Goal: Information Seeking & Learning: Learn about a topic

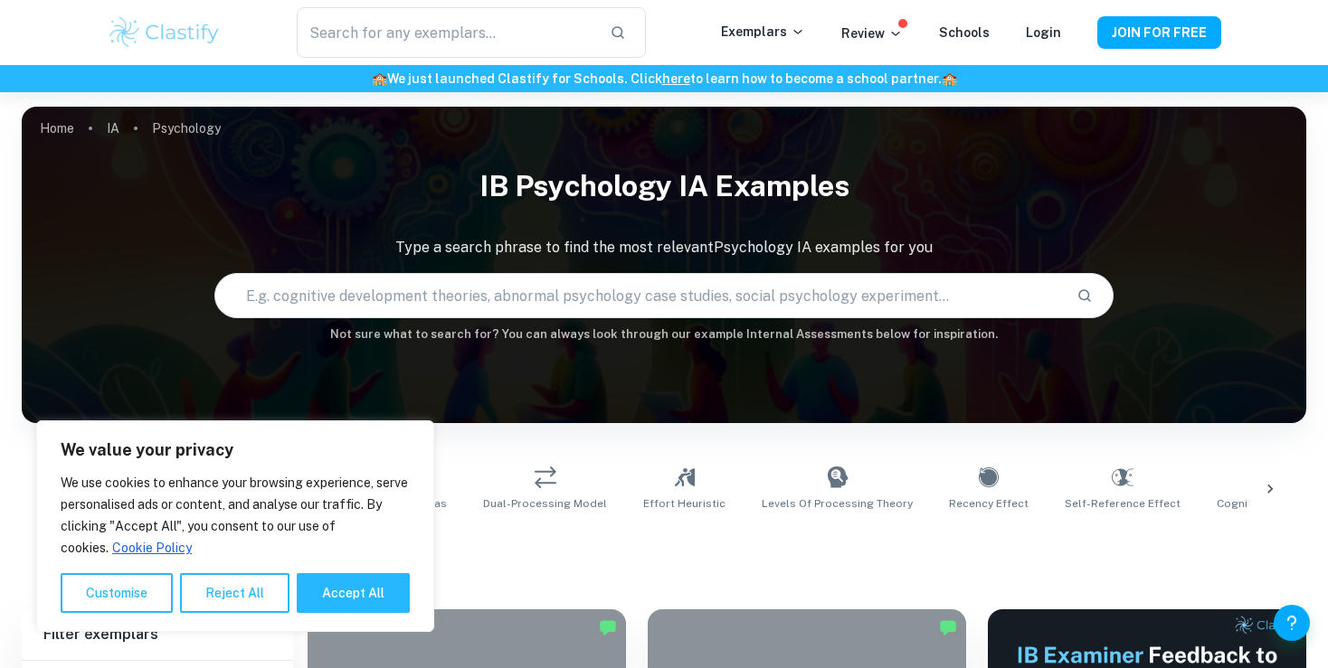
scroll to position [257, 0]
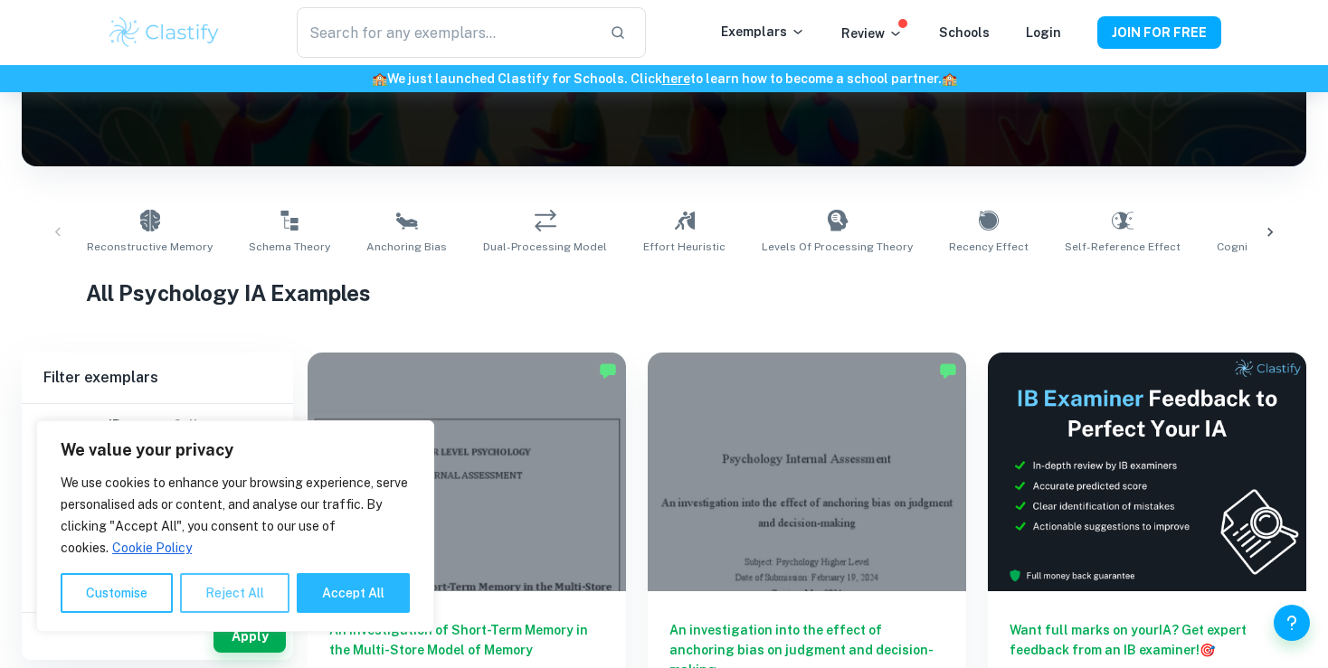
click at [256, 602] on button "Reject All" at bounding box center [234, 593] width 109 height 40
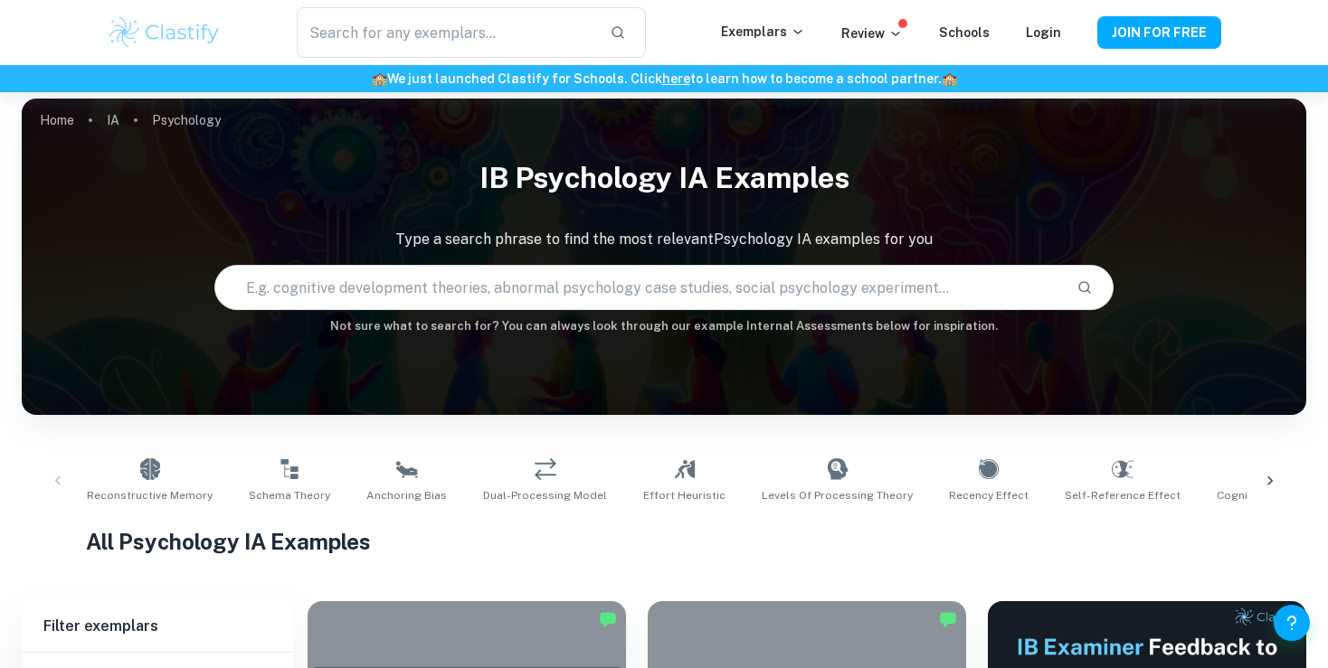
scroll to position [0, 0]
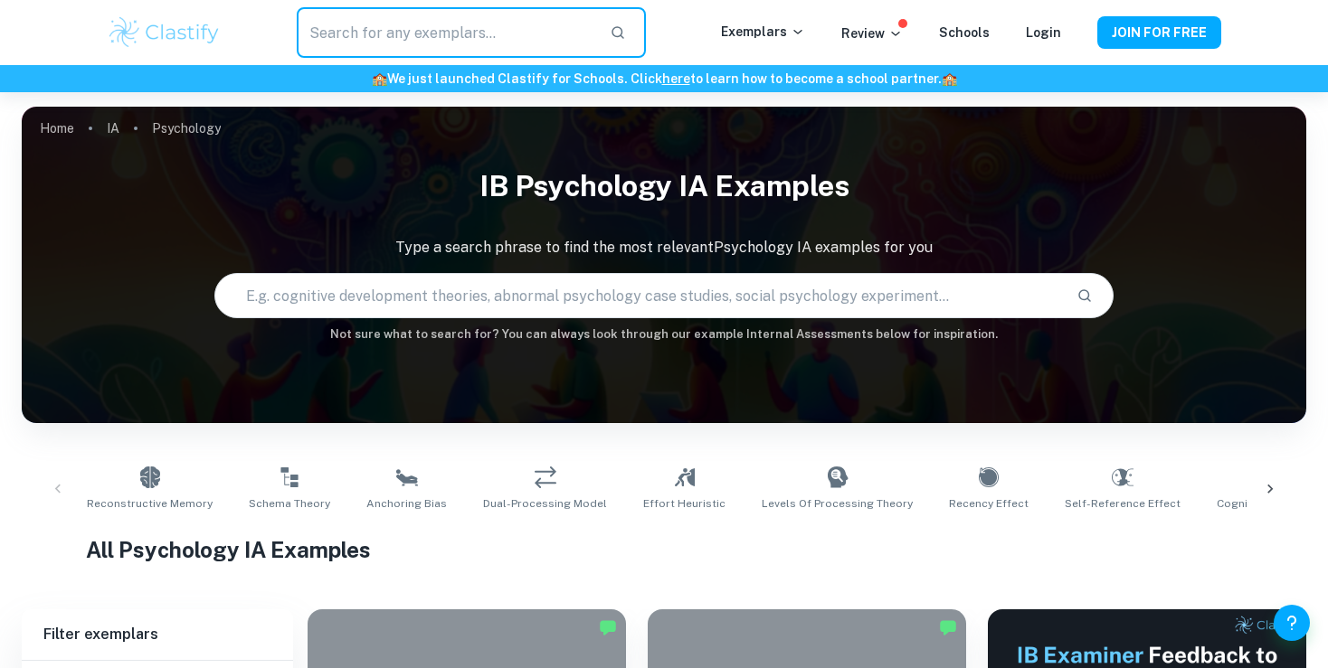
click at [445, 55] on input "text" at bounding box center [446, 32] width 298 height 51
type input "schema"
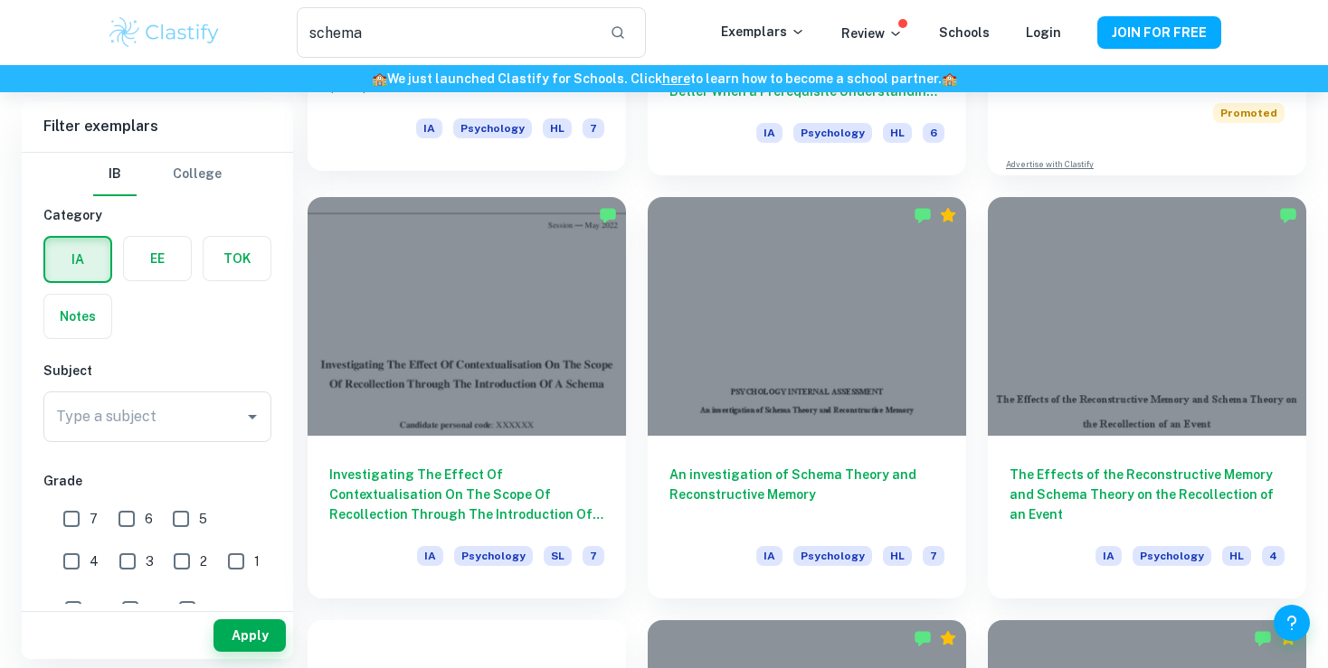
scroll to position [426, 0]
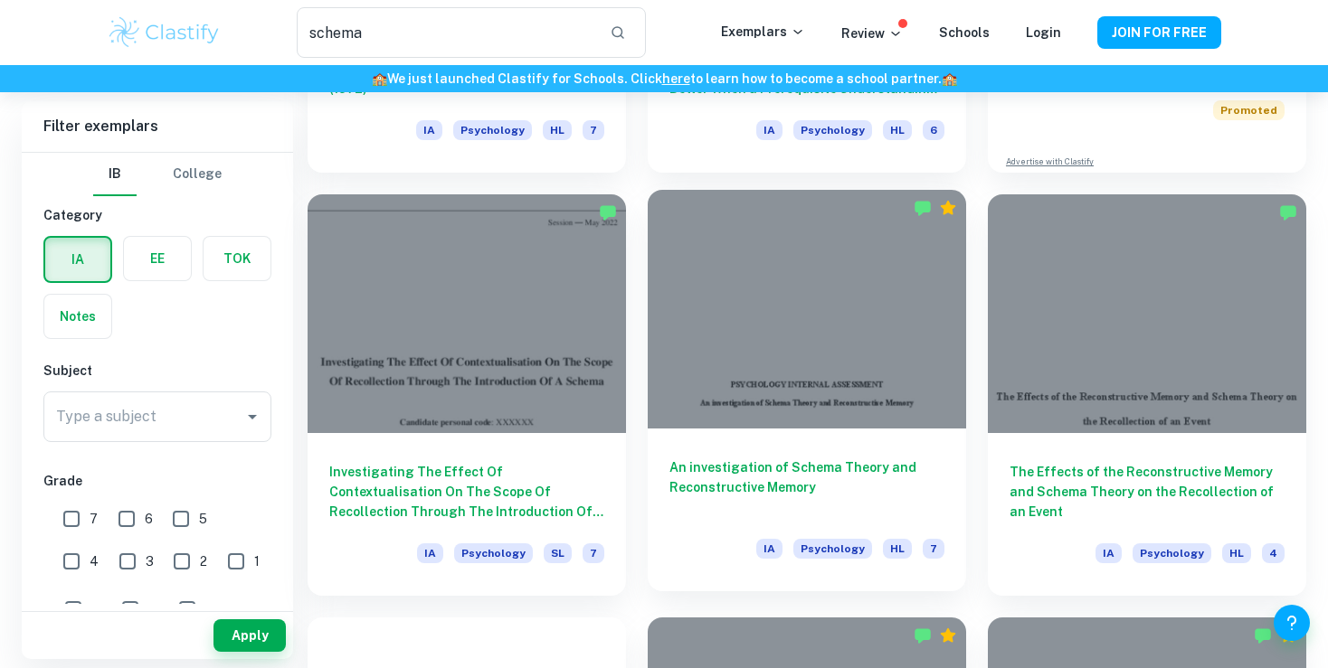
click at [833, 358] on div at bounding box center [807, 309] width 318 height 239
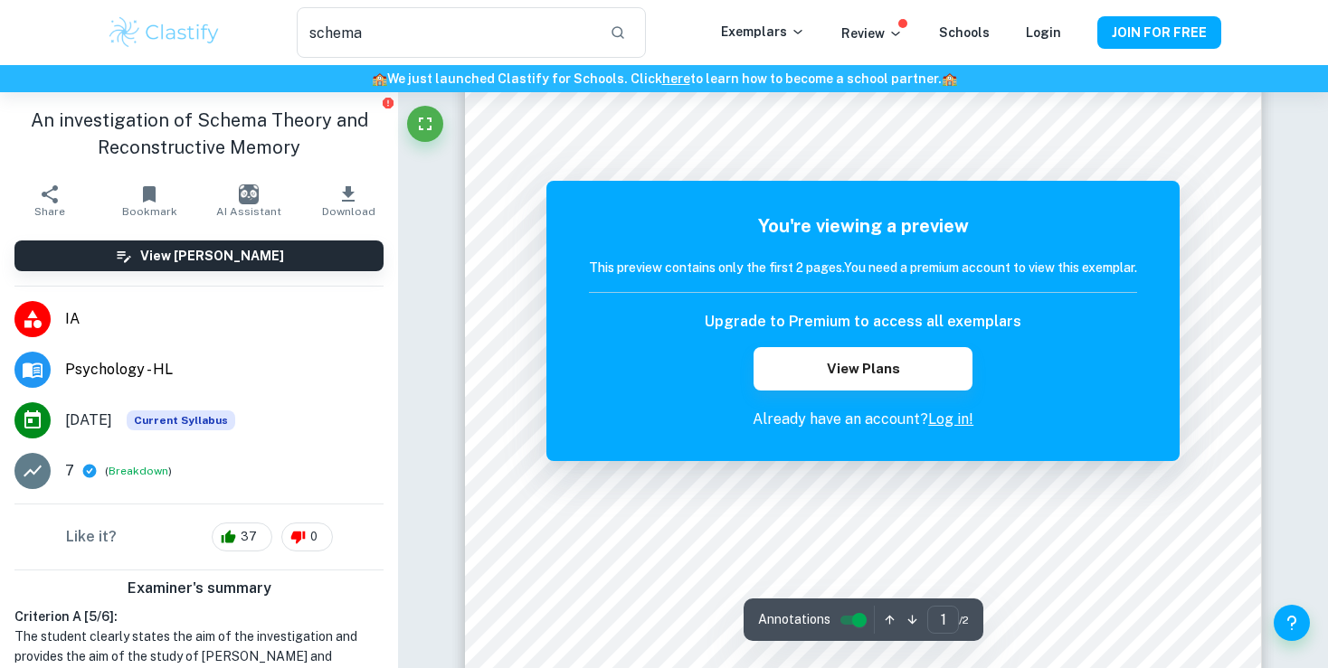
scroll to position [252, 0]
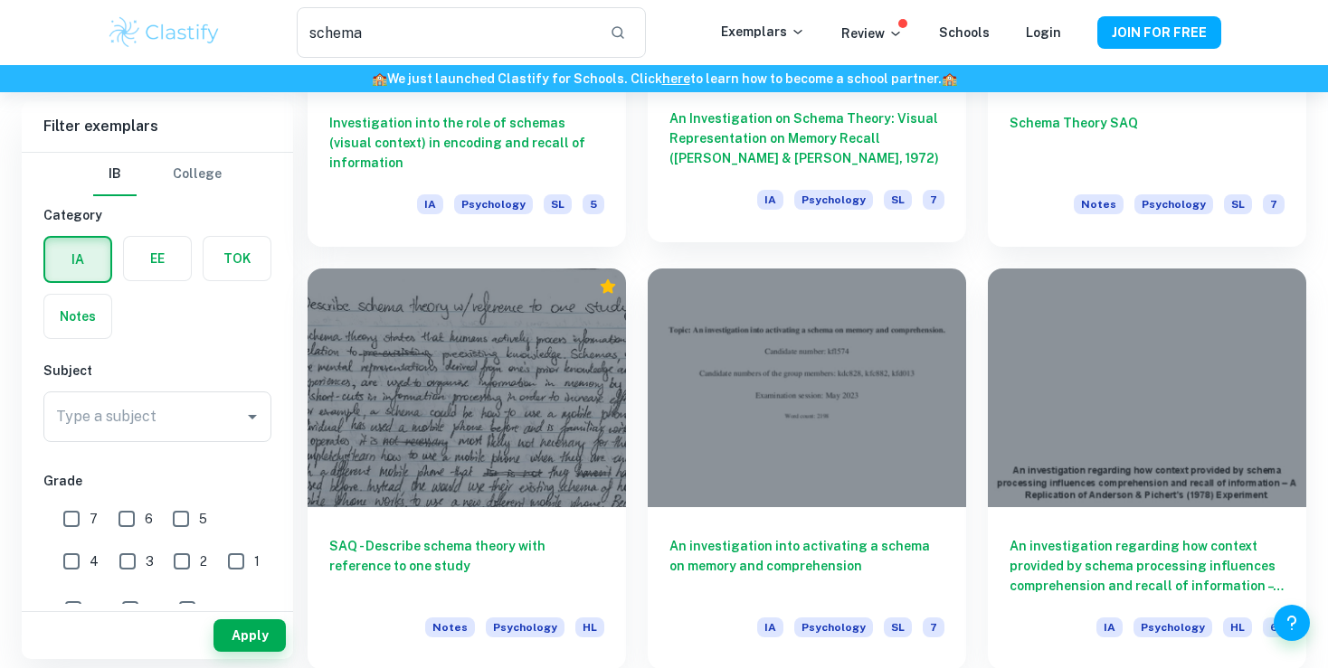
scroll to position [1649, 0]
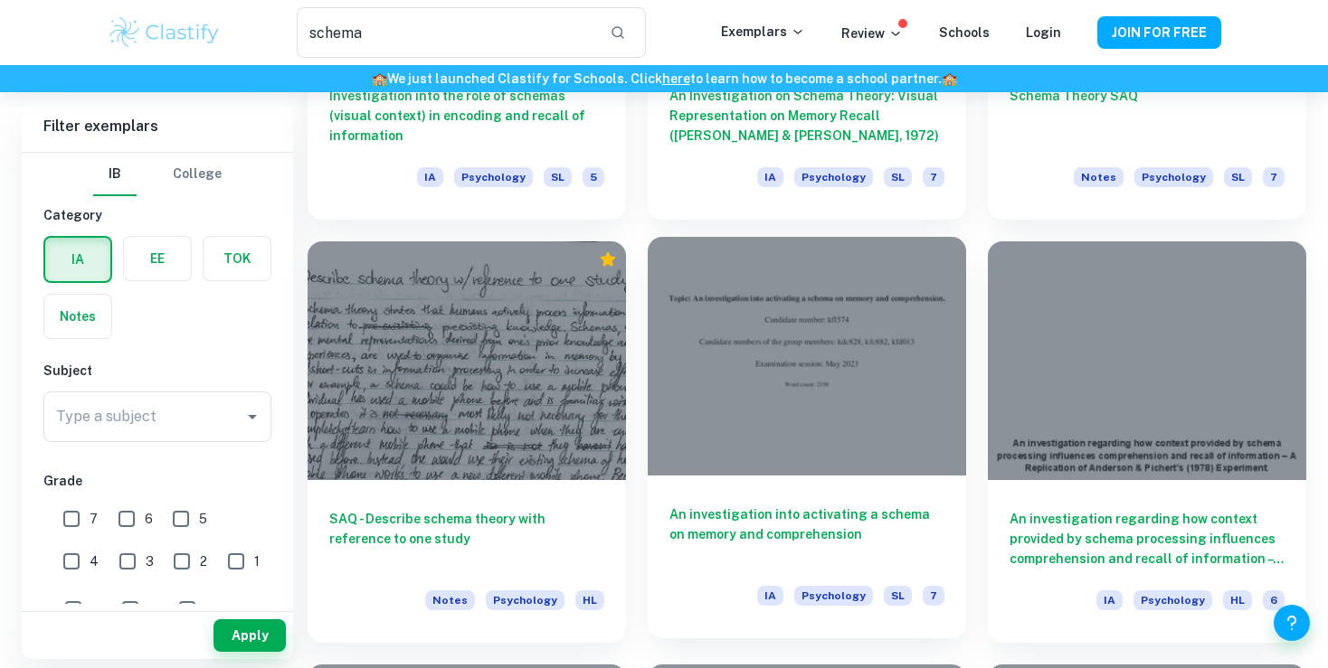
click at [735, 411] on div at bounding box center [807, 356] width 318 height 239
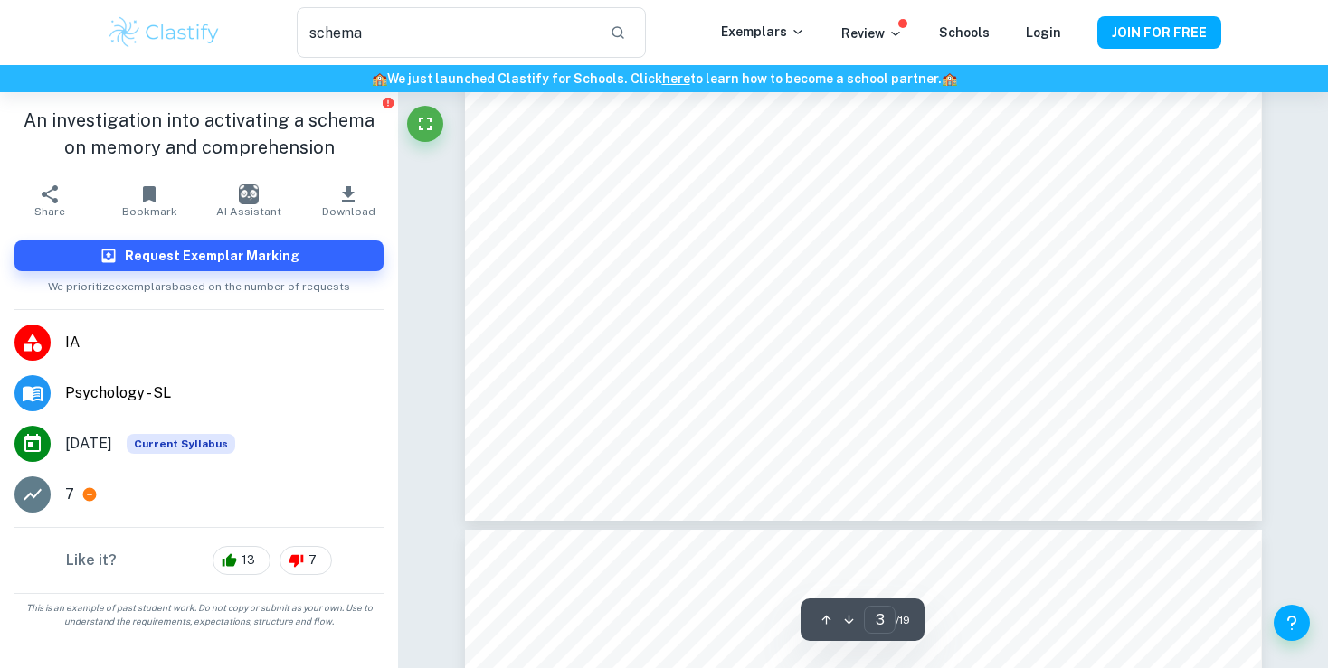
type input "4"
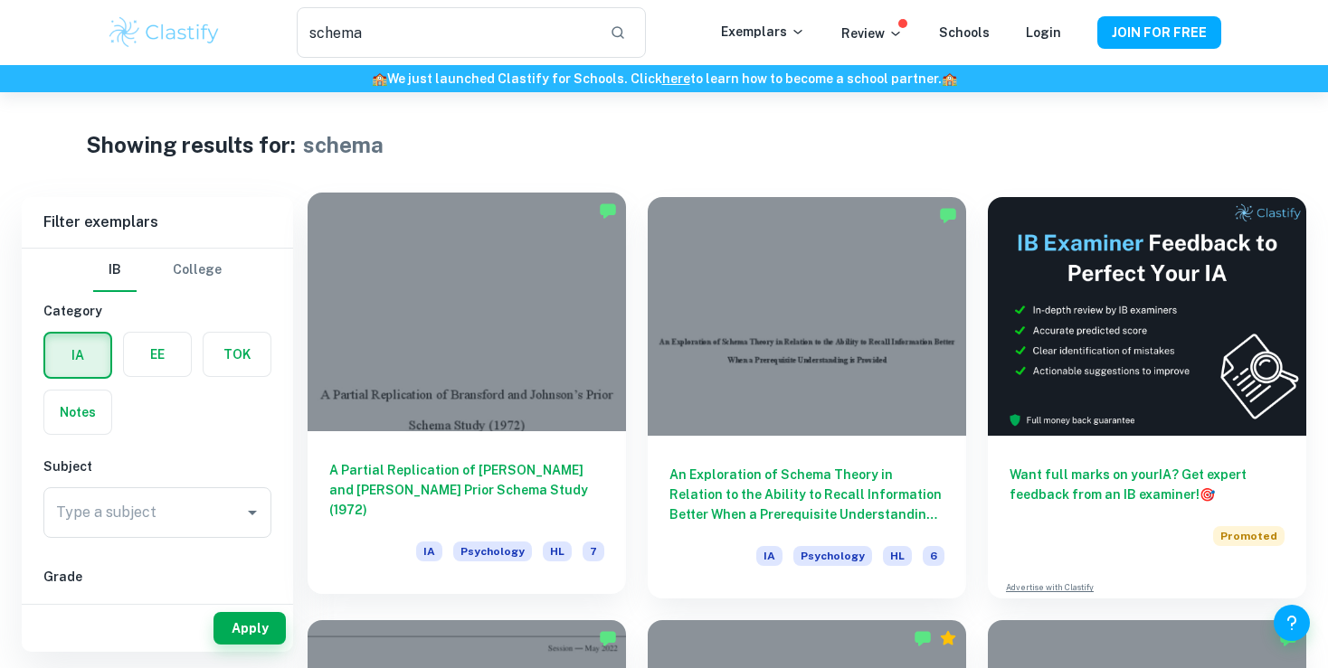
click at [558, 349] on div at bounding box center [466, 312] width 318 height 239
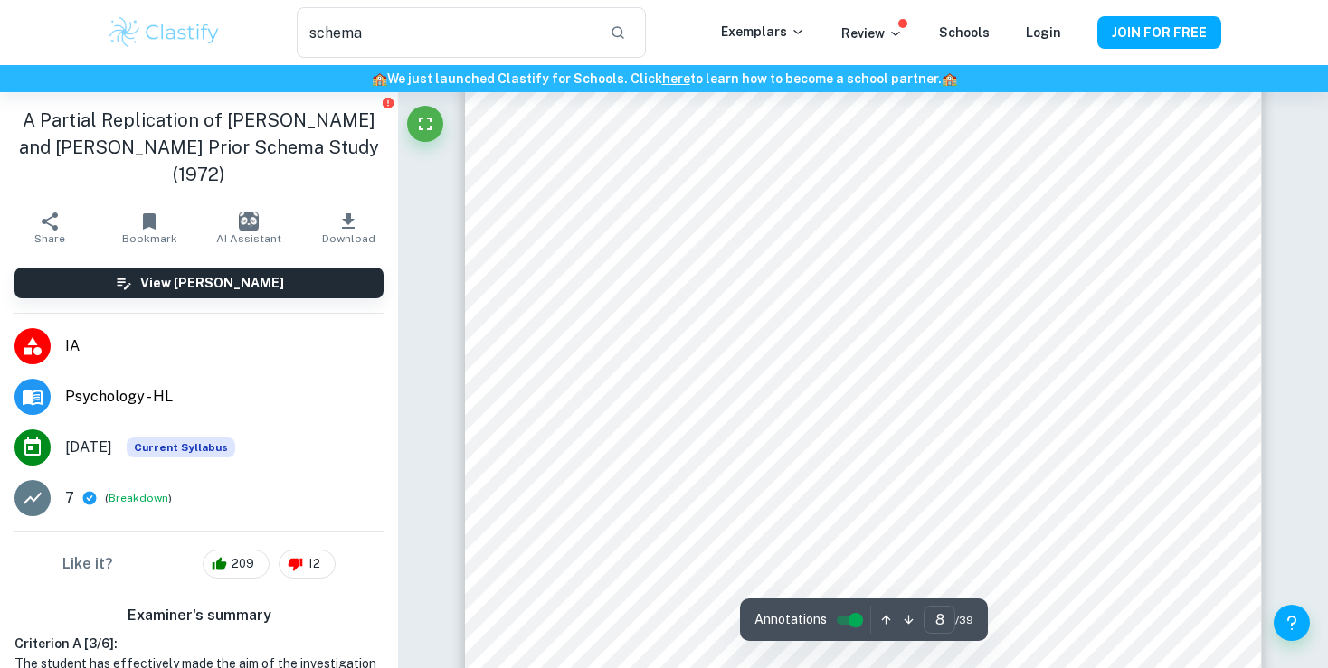
scroll to position [8429, 0]
type input "4"
